Goal: Information Seeking & Learning: Find specific fact

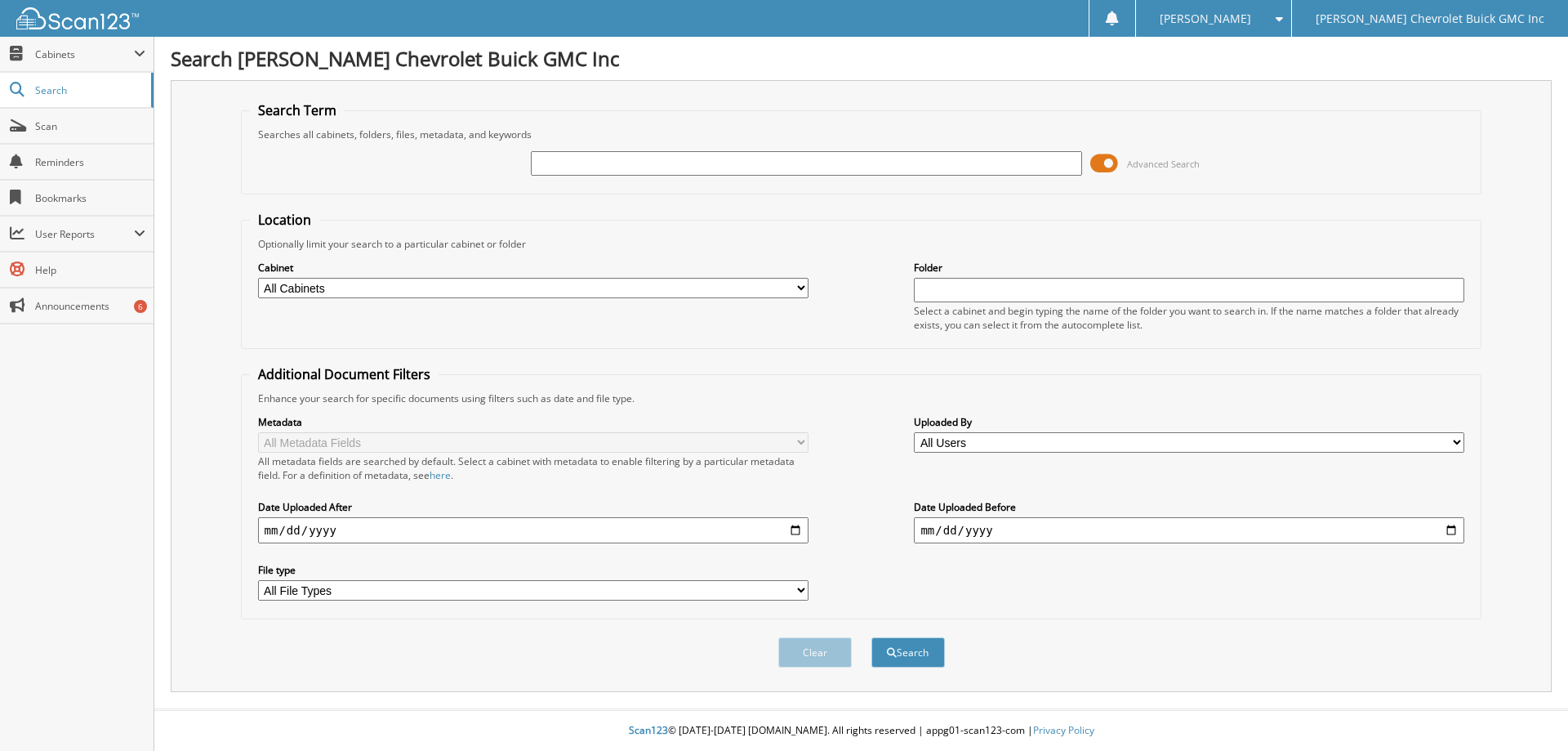
click at [548, 167] on input "text" at bounding box center [806, 163] width 550 height 25
drag, startPoint x: 548, startPoint y: 167, endPoint x: 818, endPoint y: 223, distance: 275.7
click at [818, 223] on fieldset "Location Optionally limit your search to a particular cabinet or folder Cabinet…" at bounding box center [861, 280] width 1241 height 138
click at [545, 164] on input "text" at bounding box center [806, 163] width 550 height 25
paste input "TL199343"
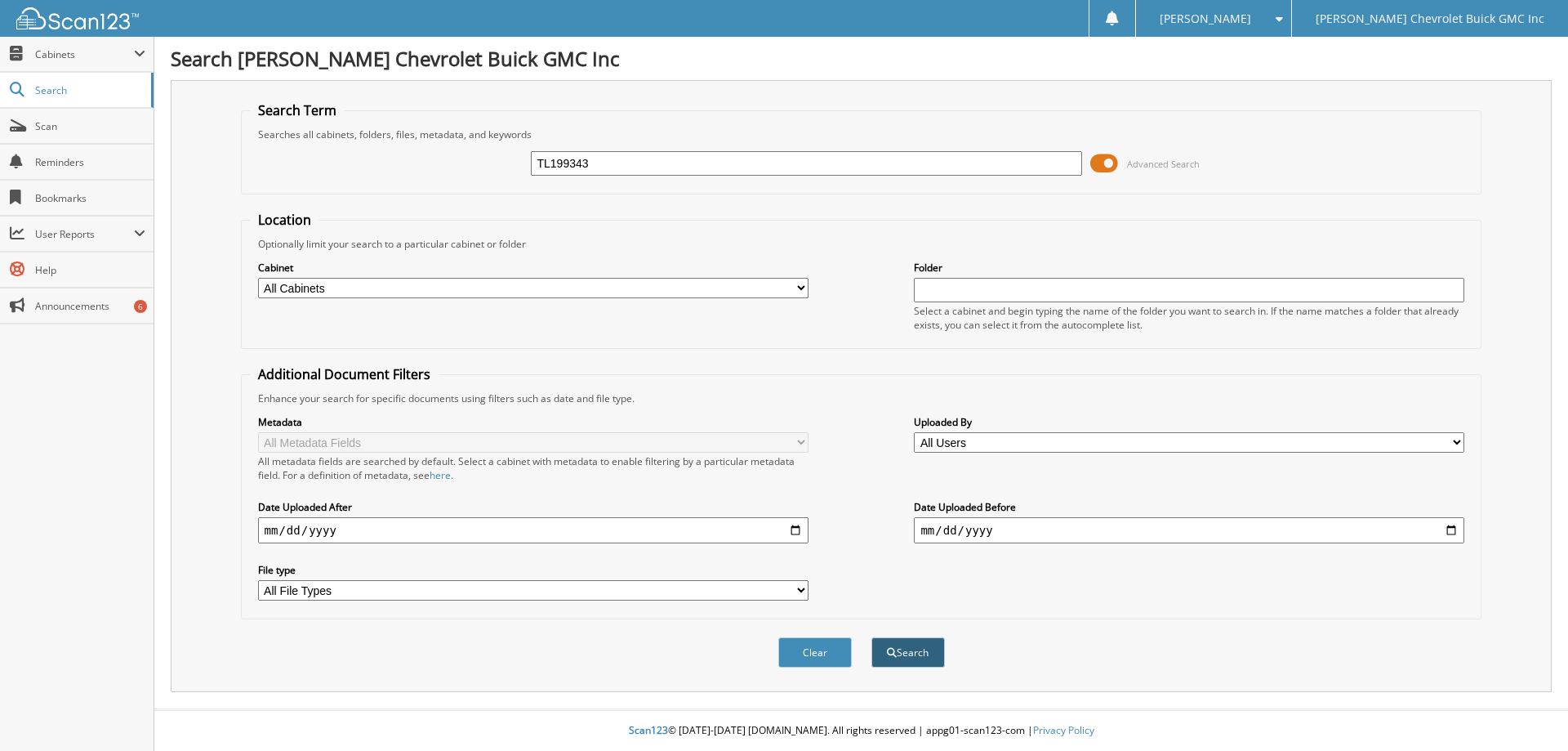
type input "TL199343"
click at [892, 652] on span "submit" at bounding box center [892, 653] width 10 height 10
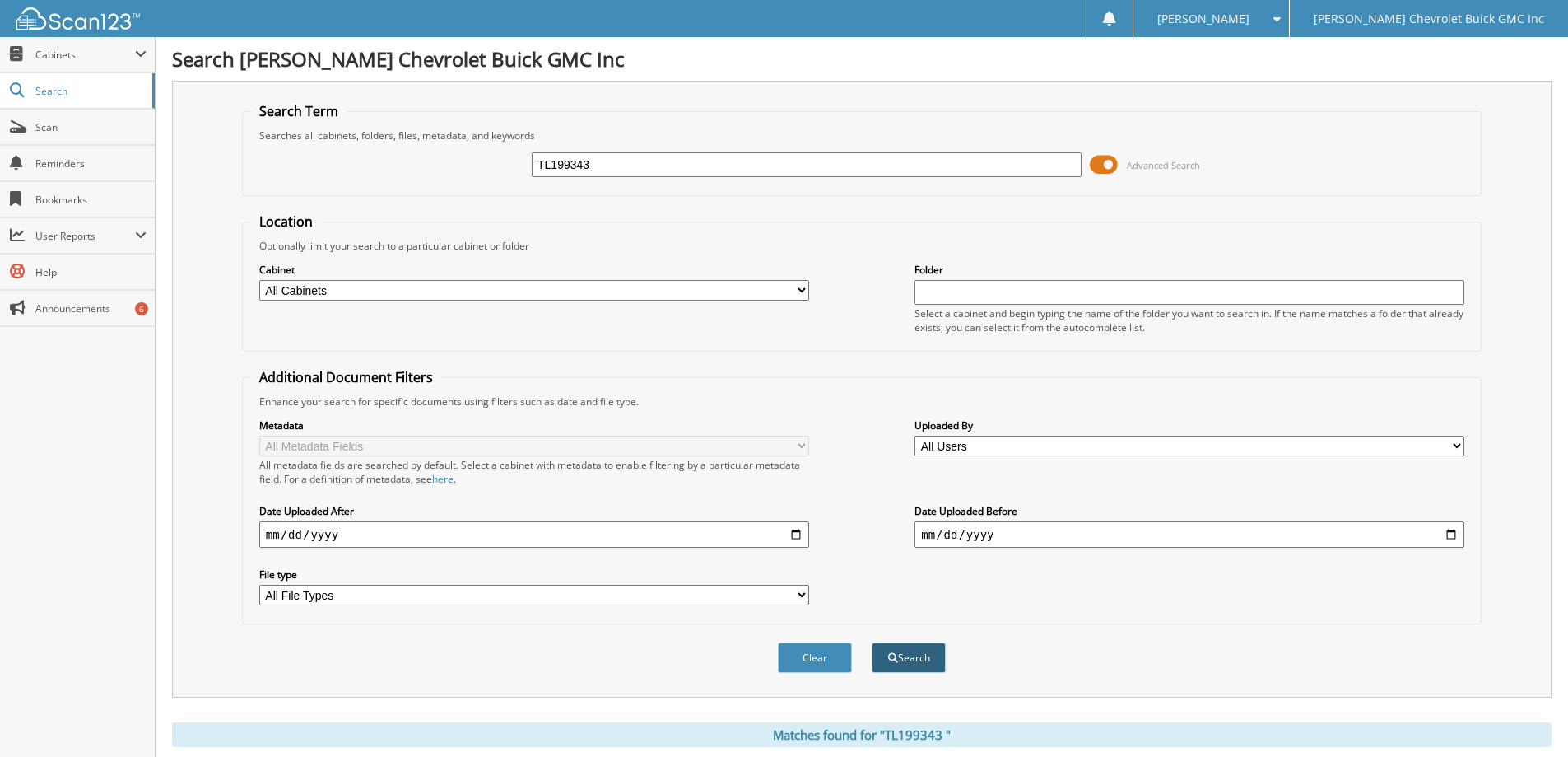
click at [917, 660] on button "Search" at bounding box center [909, 657] width 74 height 31
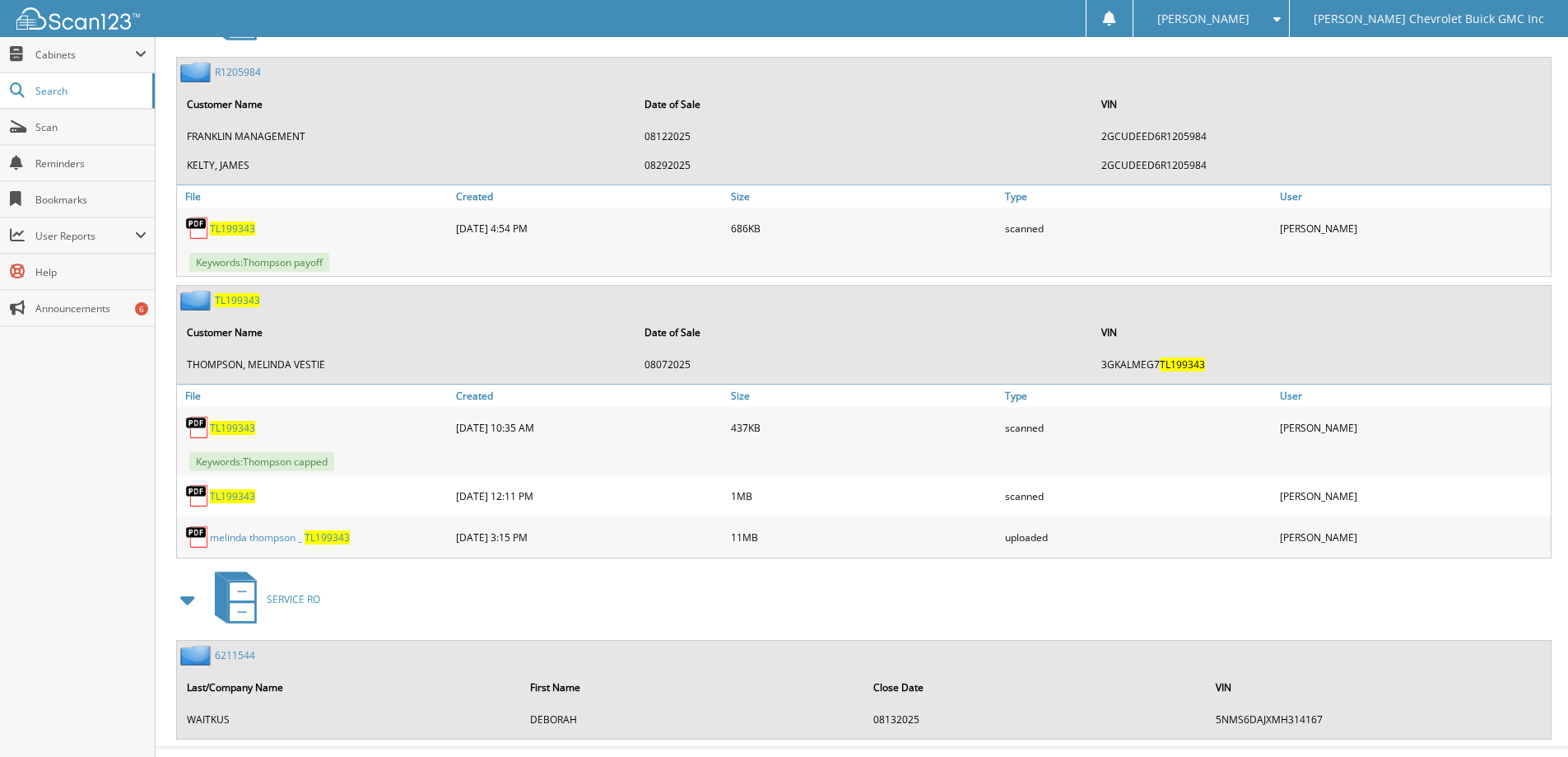
scroll to position [813, 0]
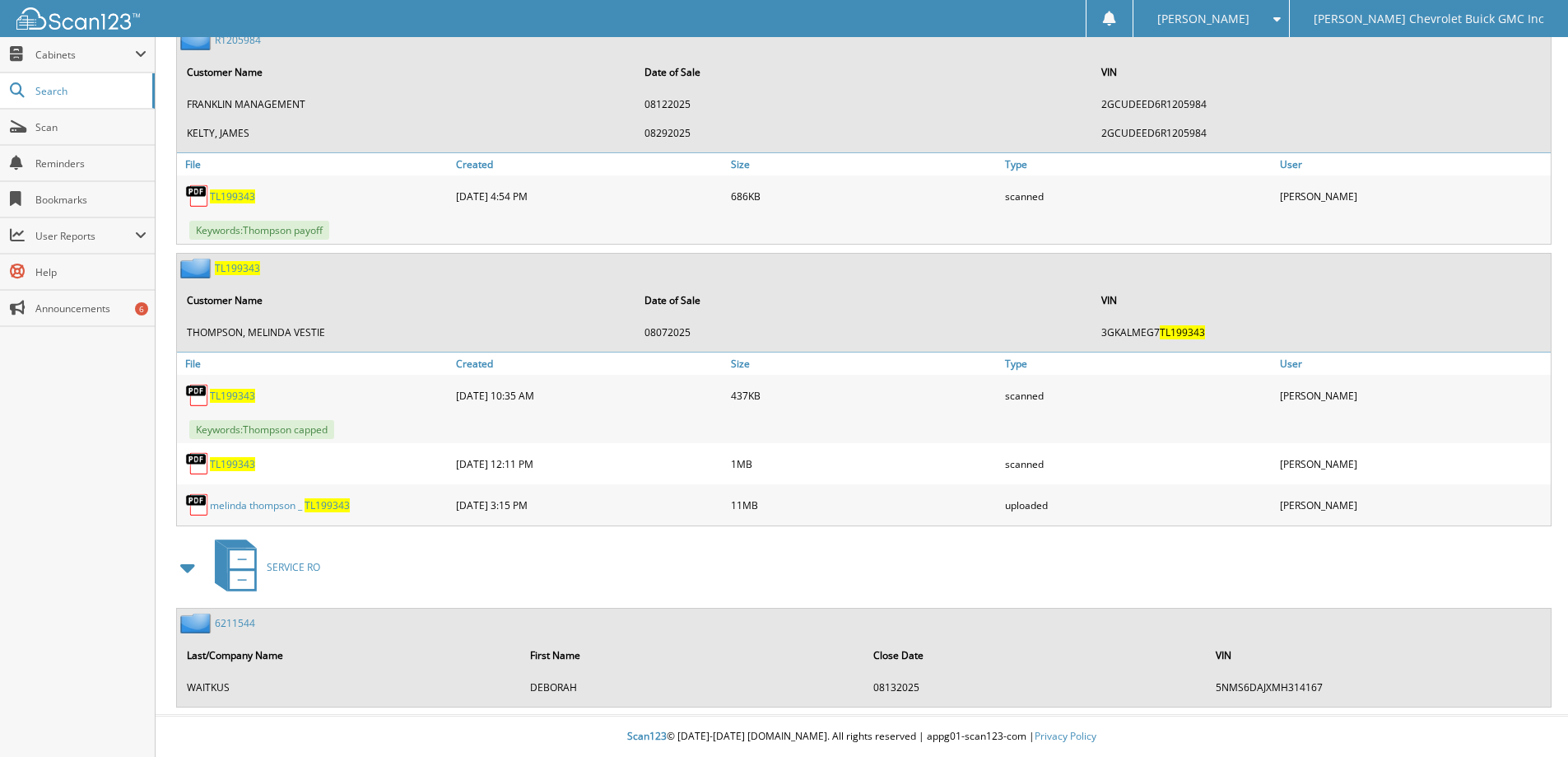
click at [321, 508] on span "T L 1 9 9 3 4 3" at bounding box center [326, 505] width 45 height 14
